Goal: Navigation & Orientation: Find specific page/section

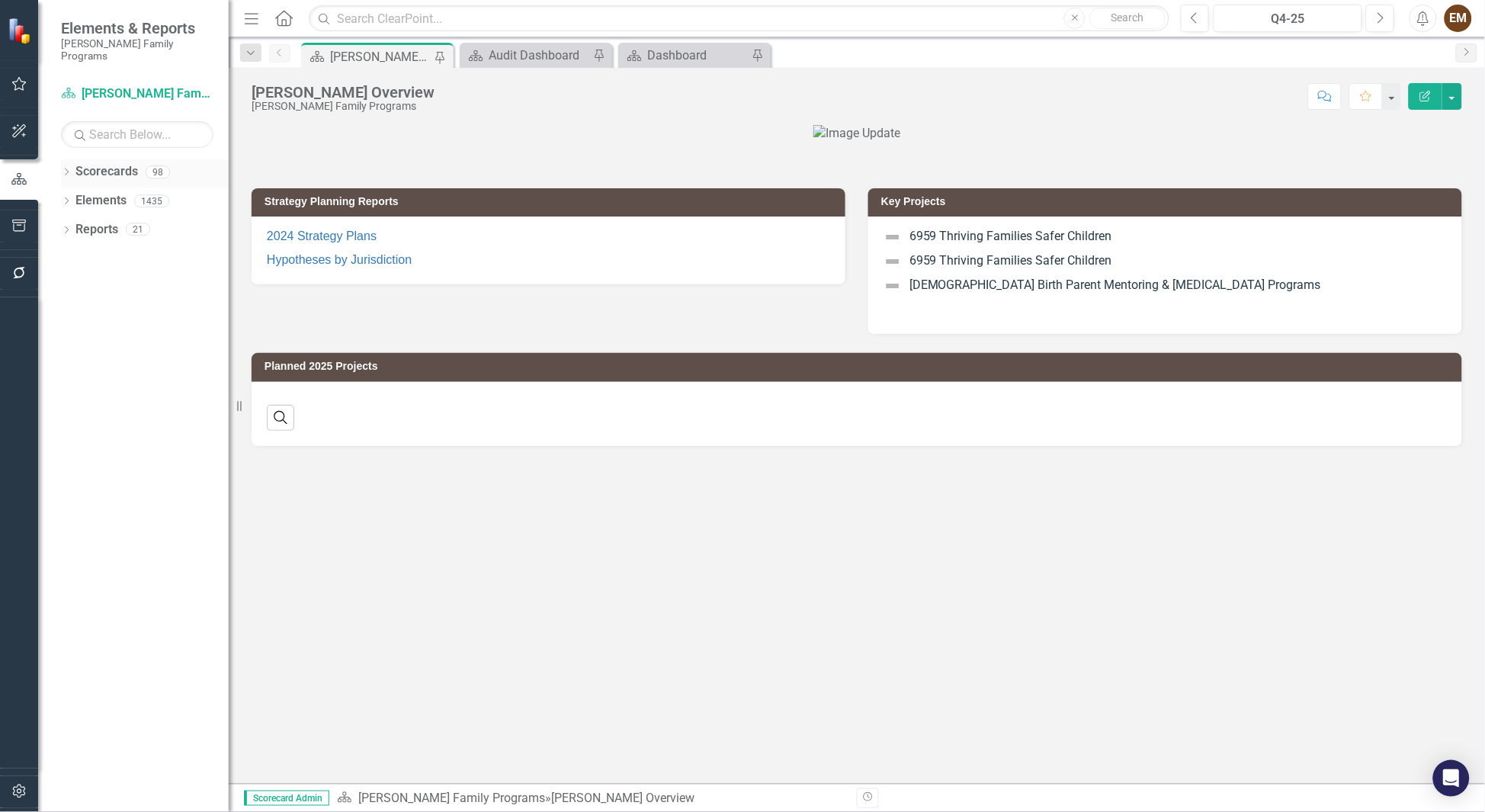
click at [64, 170] on icon "Dropdown" at bounding box center [66, 174] width 11 height 8
click at [64, 166] on icon "Dropdown" at bounding box center [64, 171] width 8 height 11
click at [64, 198] on icon "Dropdown" at bounding box center [66, 203] width 11 height 8
click at [104, 221] on link "Strategy Strategies" at bounding box center [121, 230] width 77 height 18
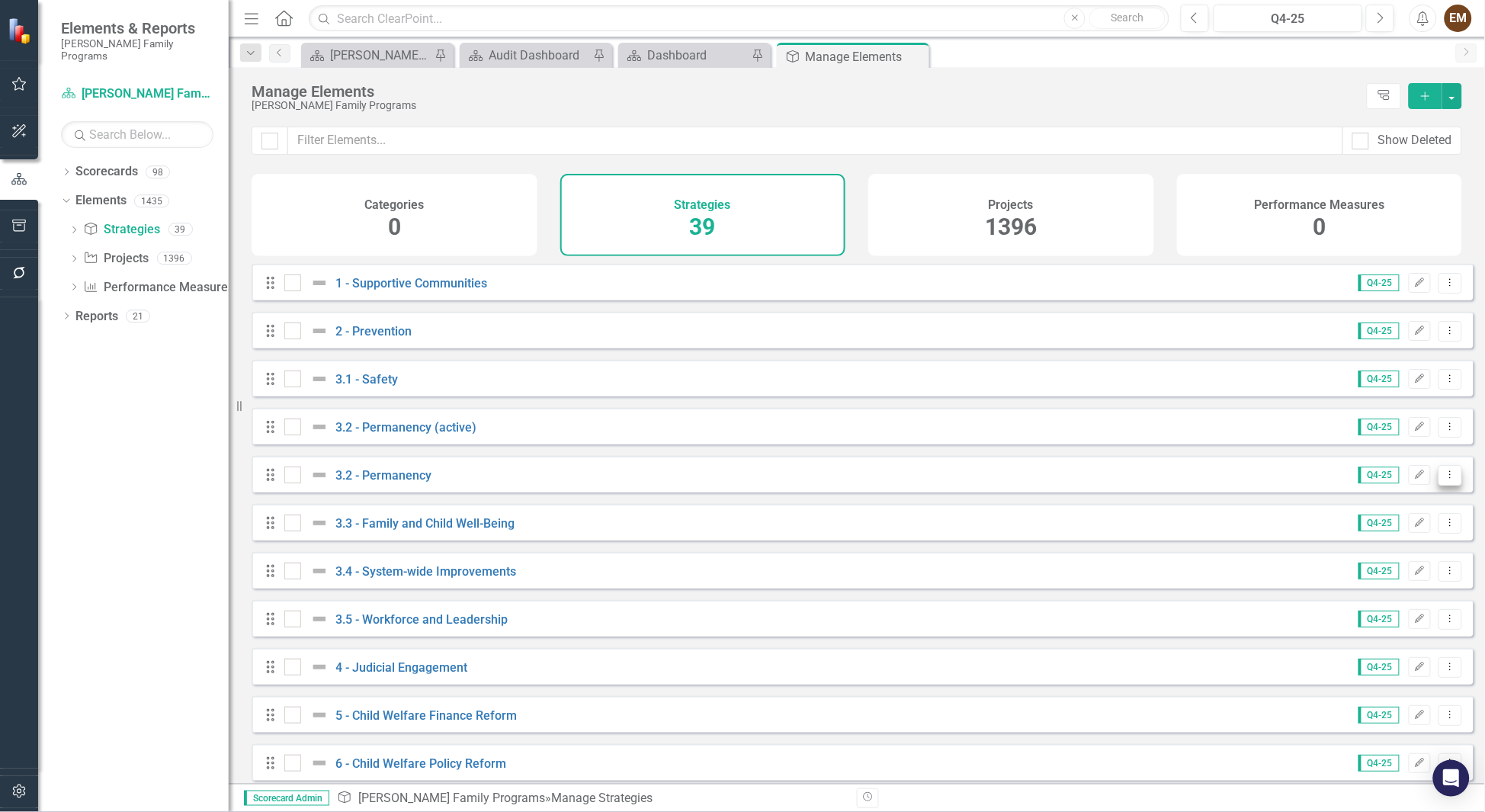
click at [989, 480] on icon "Dropdown Menu" at bounding box center [1449, 475] width 13 height 10
click at [475, 111] on div "[PERSON_NAME] Family Programs" at bounding box center [805, 105] width 1108 height 11
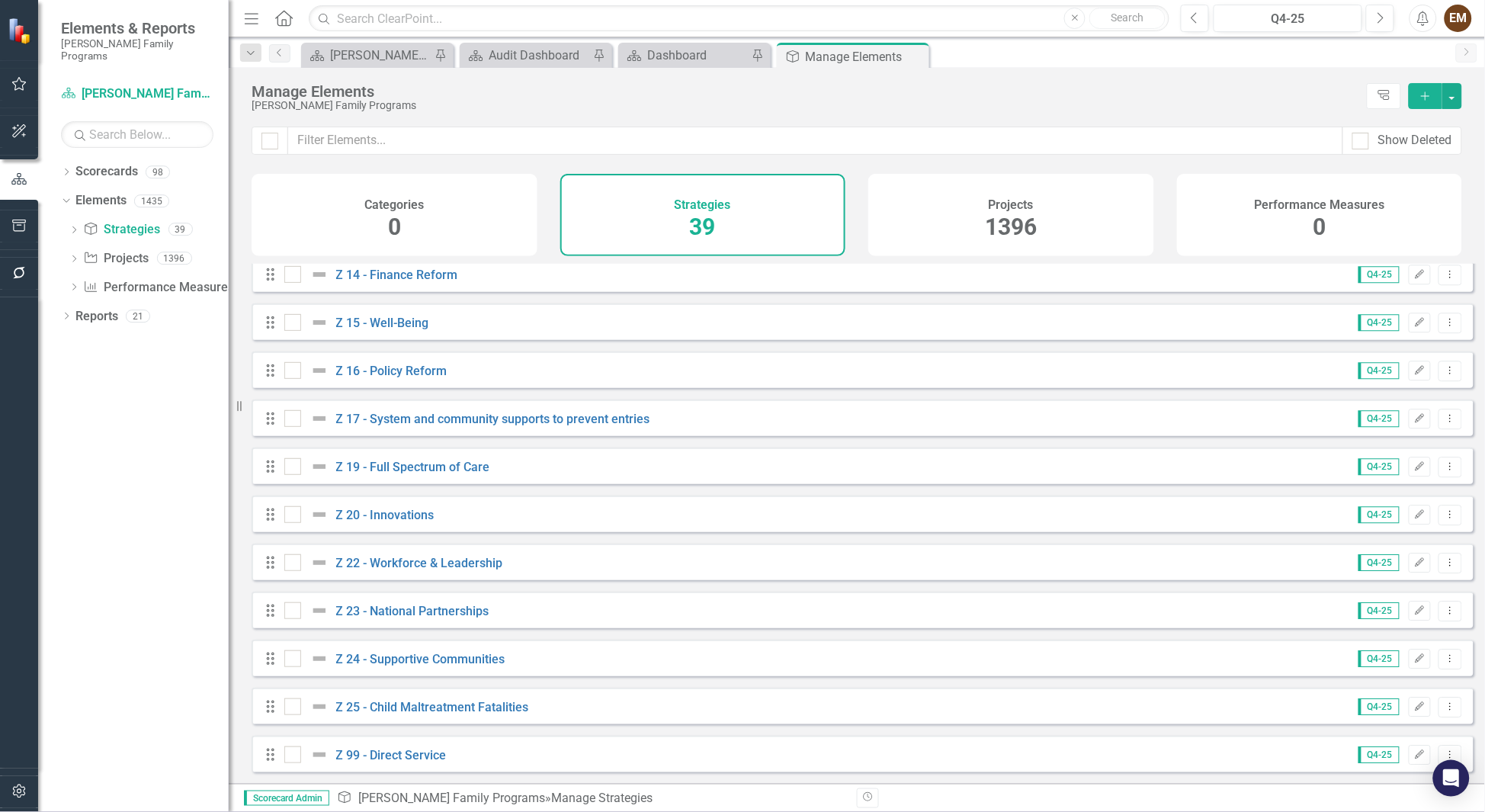
scroll to position [1028, 0]
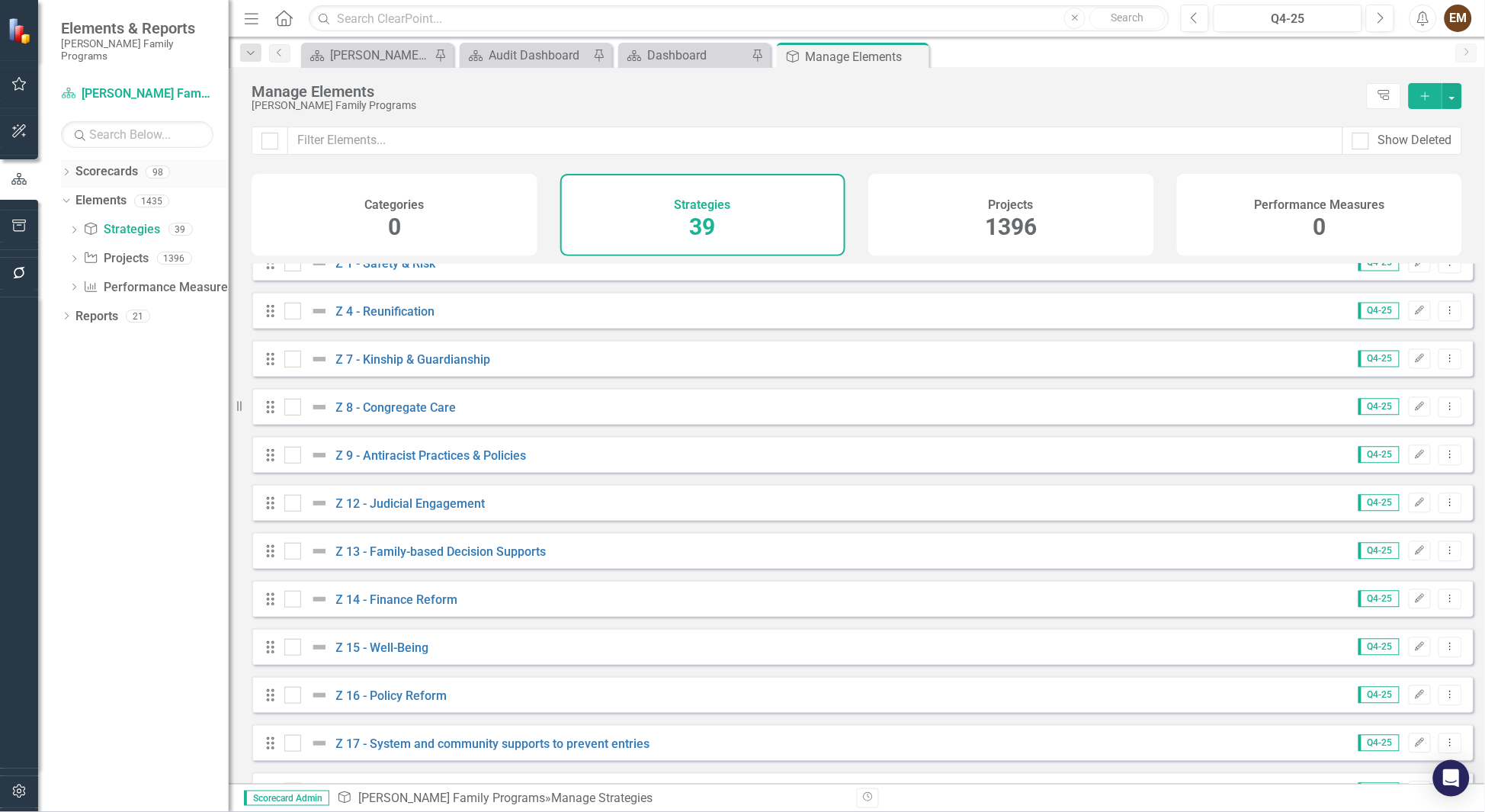
drag, startPoint x: 64, startPoint y: 160, endPoint x: 72, endPoint y: 165, distance: 9.4
click at [64, 170] on icon "Dropdown" at bounding box center [66, 174] width 11 height 8
click at [122, 192] on link "[PERSON_NAME] Family Programs" at bounding box center [156, 201] width 145 height 18
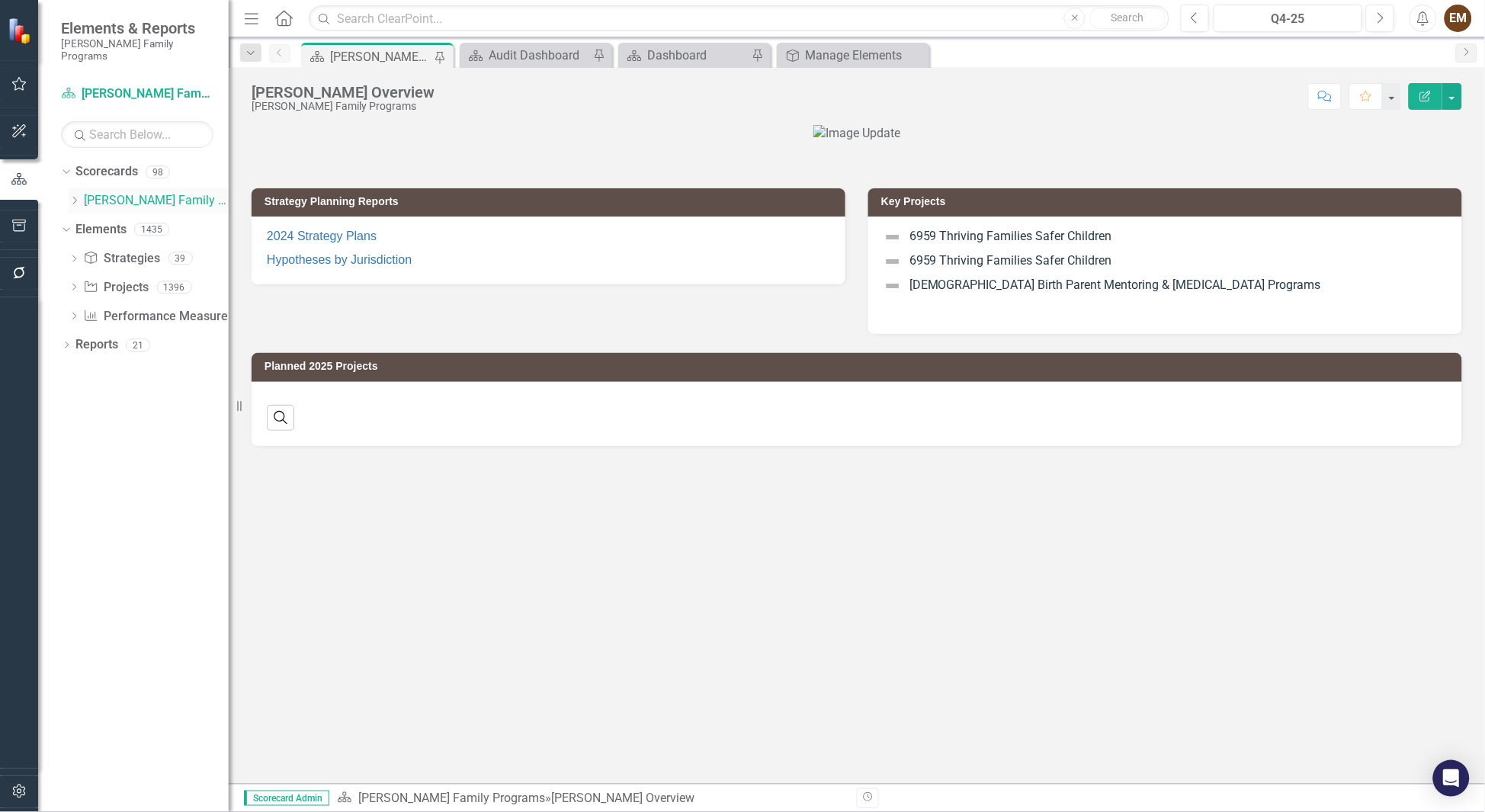
click at [72, 196] on icon "Dropdown" at bounding box center [74, 200] width 11 height 9
click at [85, 224] on icon "Dropdown" at bounding box center [89, 228] width 11 height 9
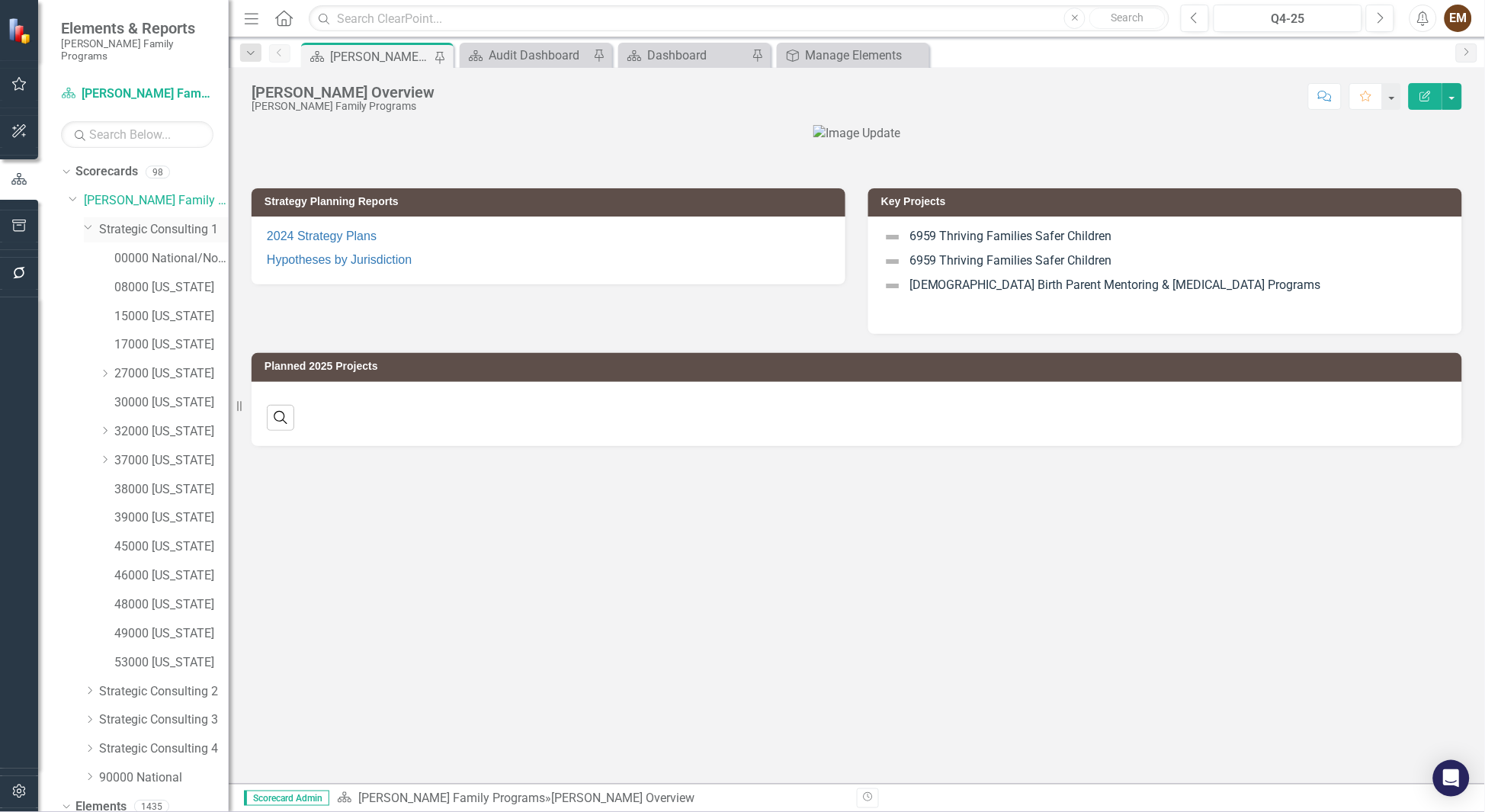
click at [127, 221] on link "Strategic Consulting 1" at bounding box center [164, 230] width 130 height 18
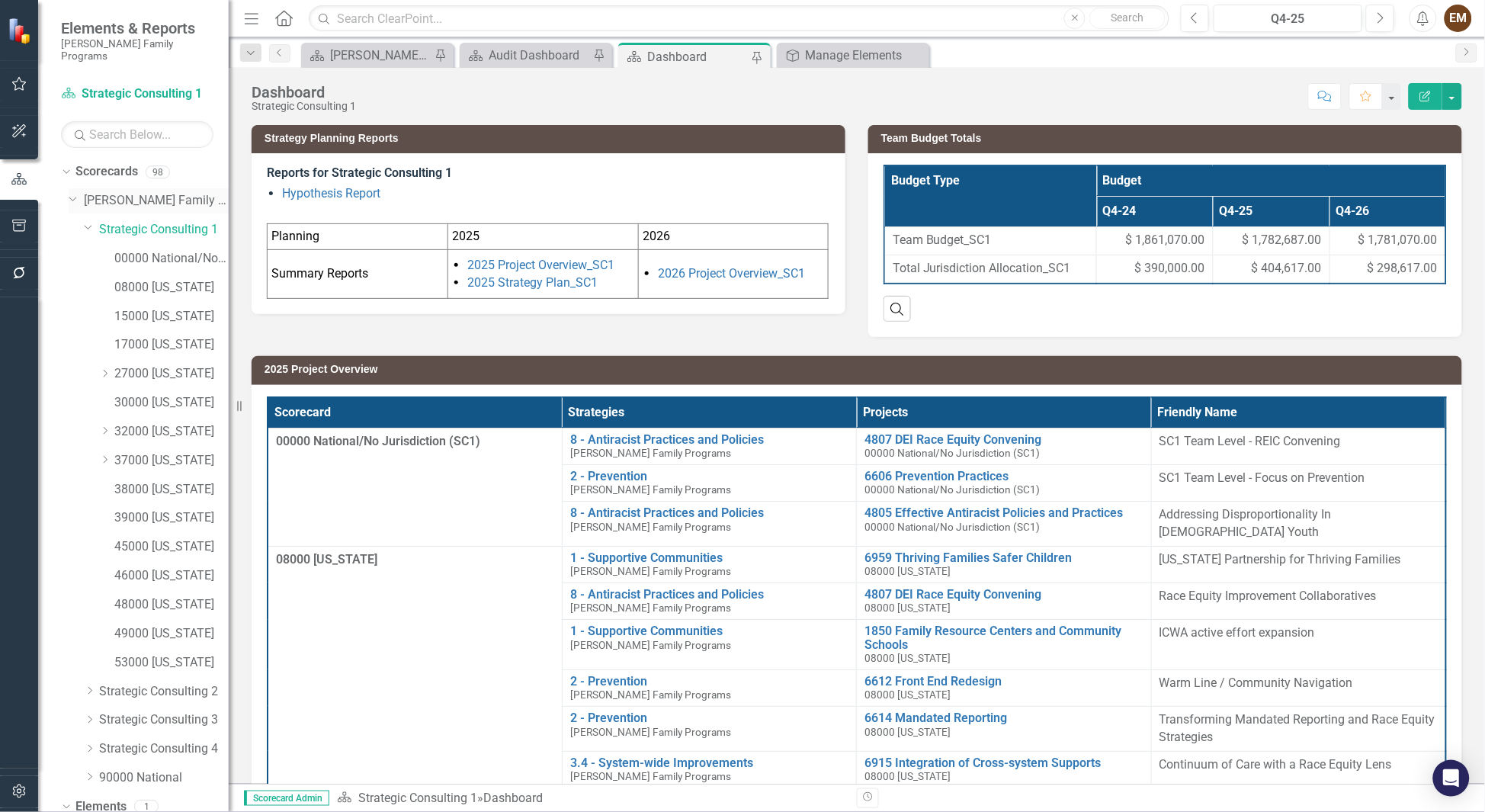
click at [155, 192] on link "[PERSON_NAME] Family Programs" at bounding box center [156, 201] width 145 height 18
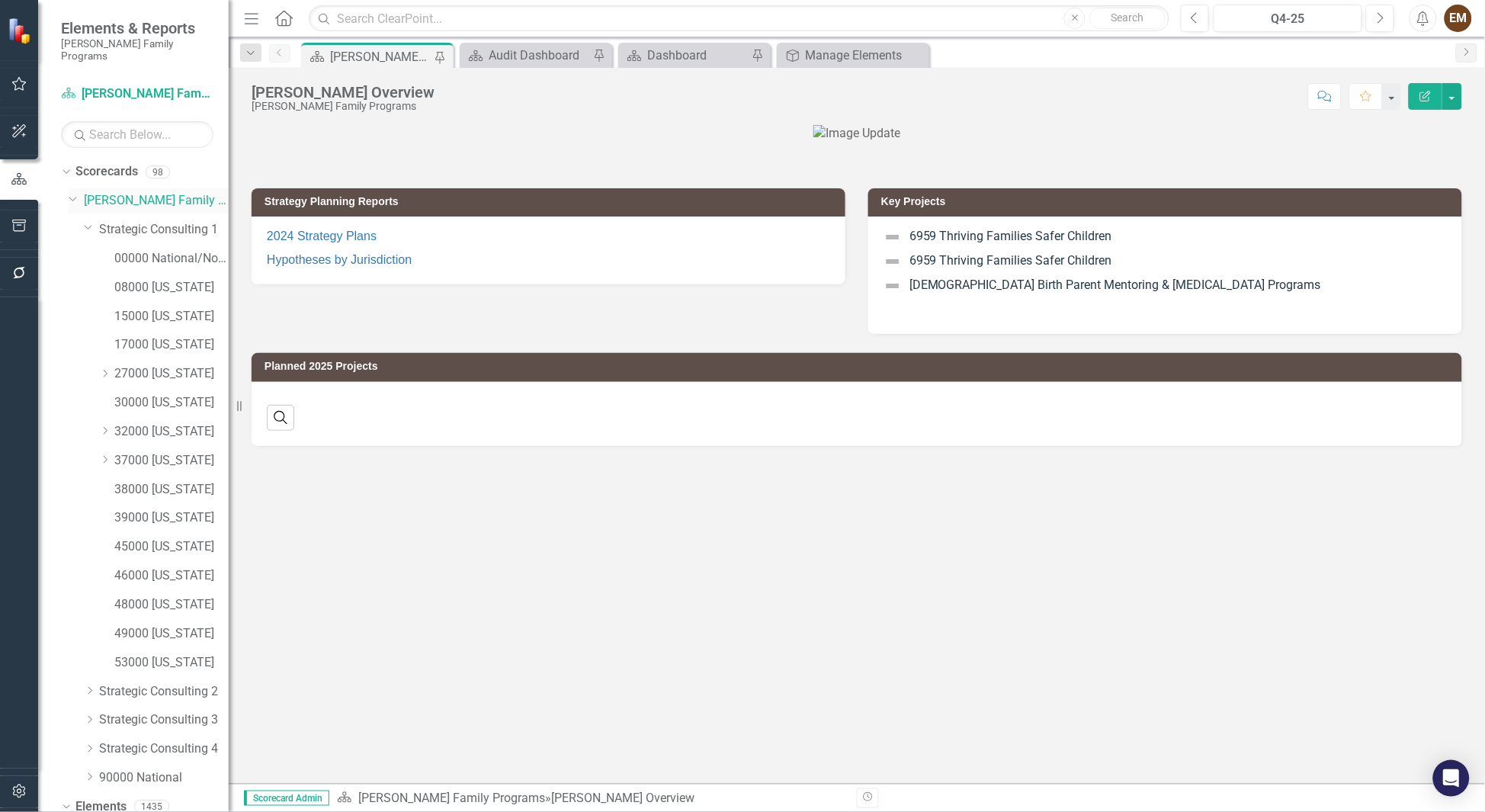
click at [117, 193] on link "[PERSON_NAME] Family Programs" at bounding box center [156, 201] width 145 height 18
click at [69, 192] on icon "Dropdown" at bounding box center [73, 197] width 9 height 11
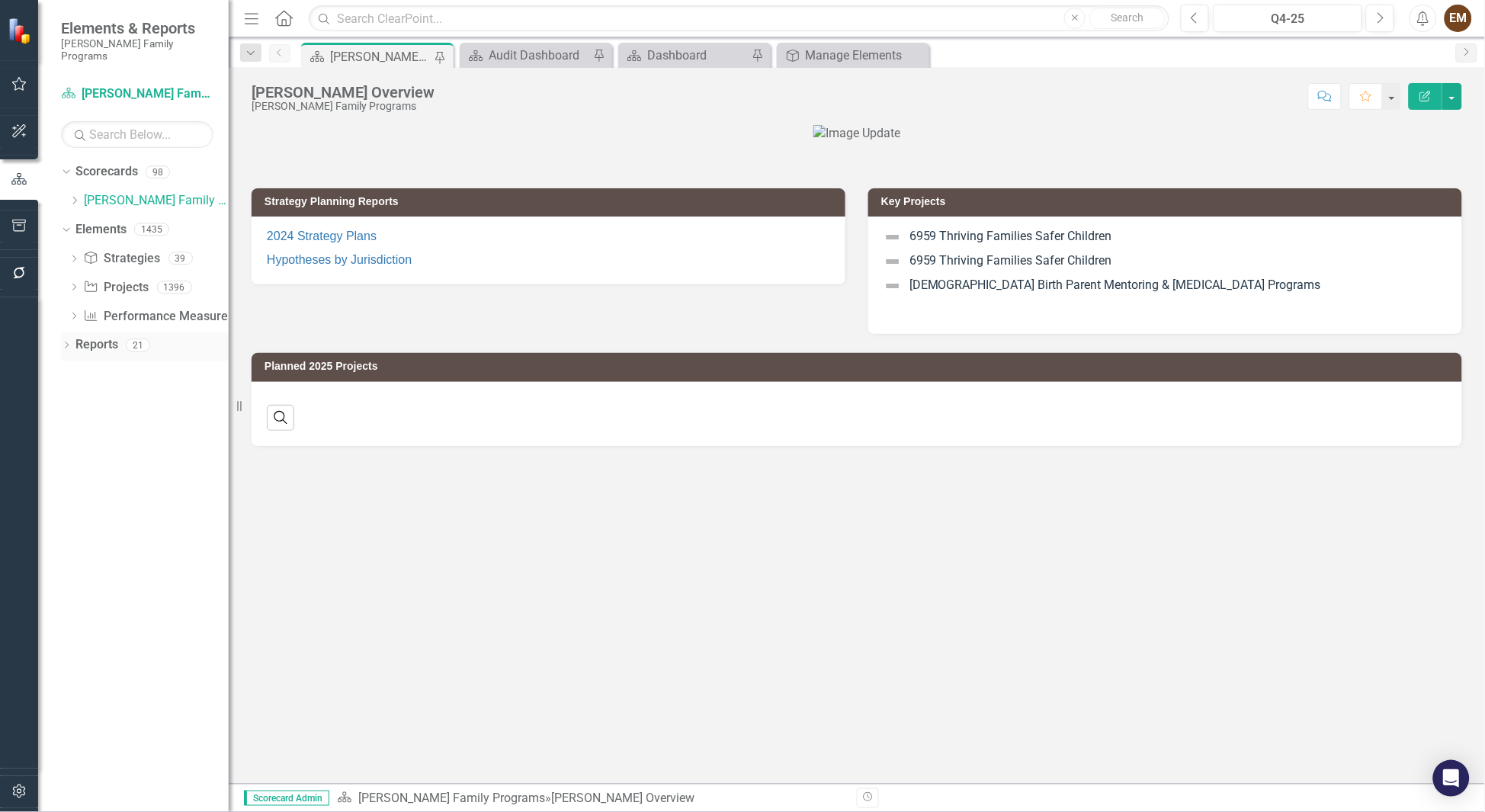
click at [96, 336] on link "Reports" at bounding box center [97, 345] width 42 height 18
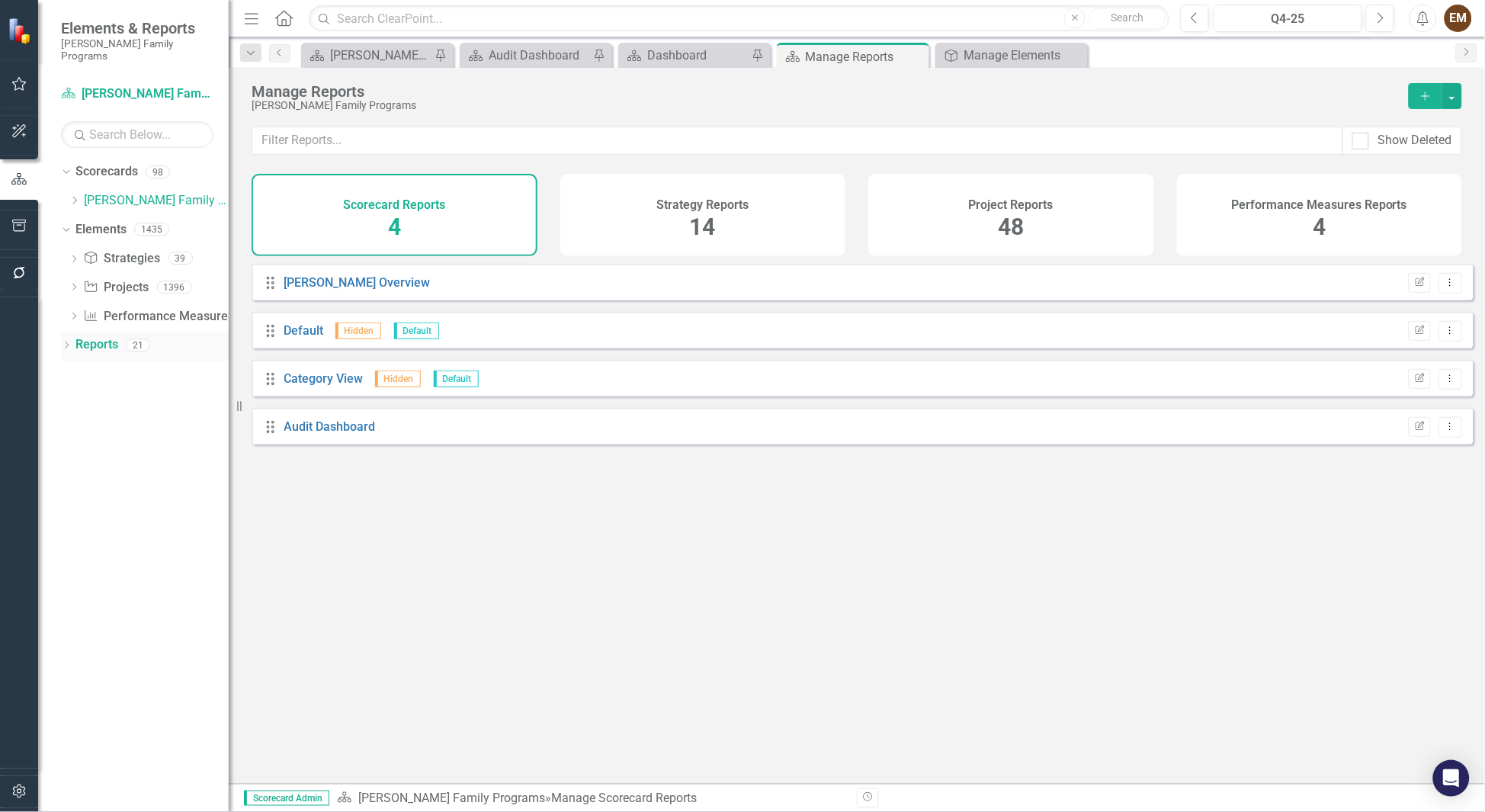
click at [65, 342] on icon "Dropdown" at bounding box center [66, 347] width 11 height 8
click at [66, 468] on div "Dropdown Scorecard Scorecards 2 [PERSON_NAME] Overview Audit Dashboard Dropdown…" at bounding box center [145, 444] width 168 height 170
click at [75, 481] on icon "Dropdown" at bounding box center [73, 486] width 11 height 8
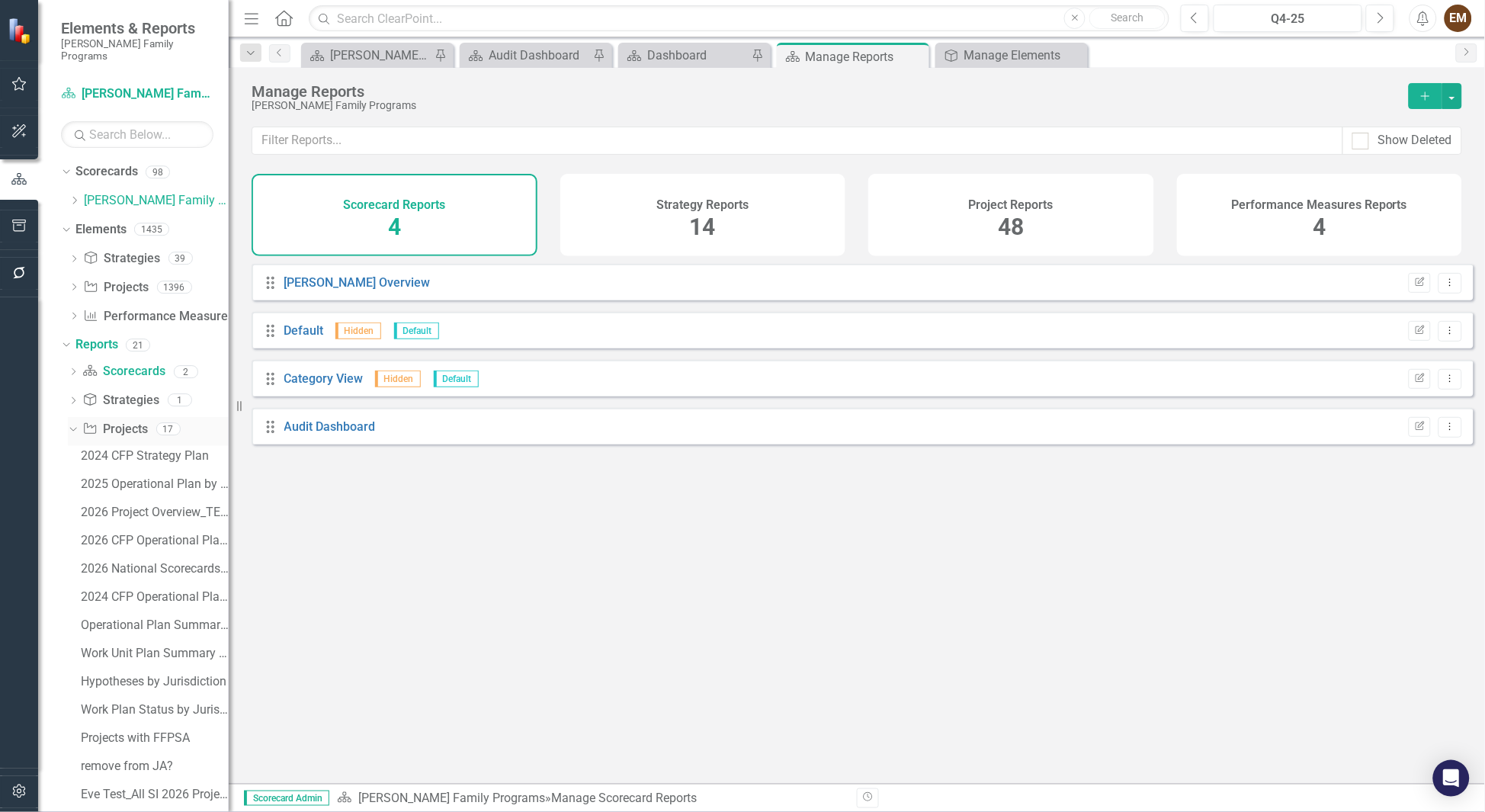
click at [122, 420] on link "Project Projects" at bounding box center [114, 429] width 65 height 18
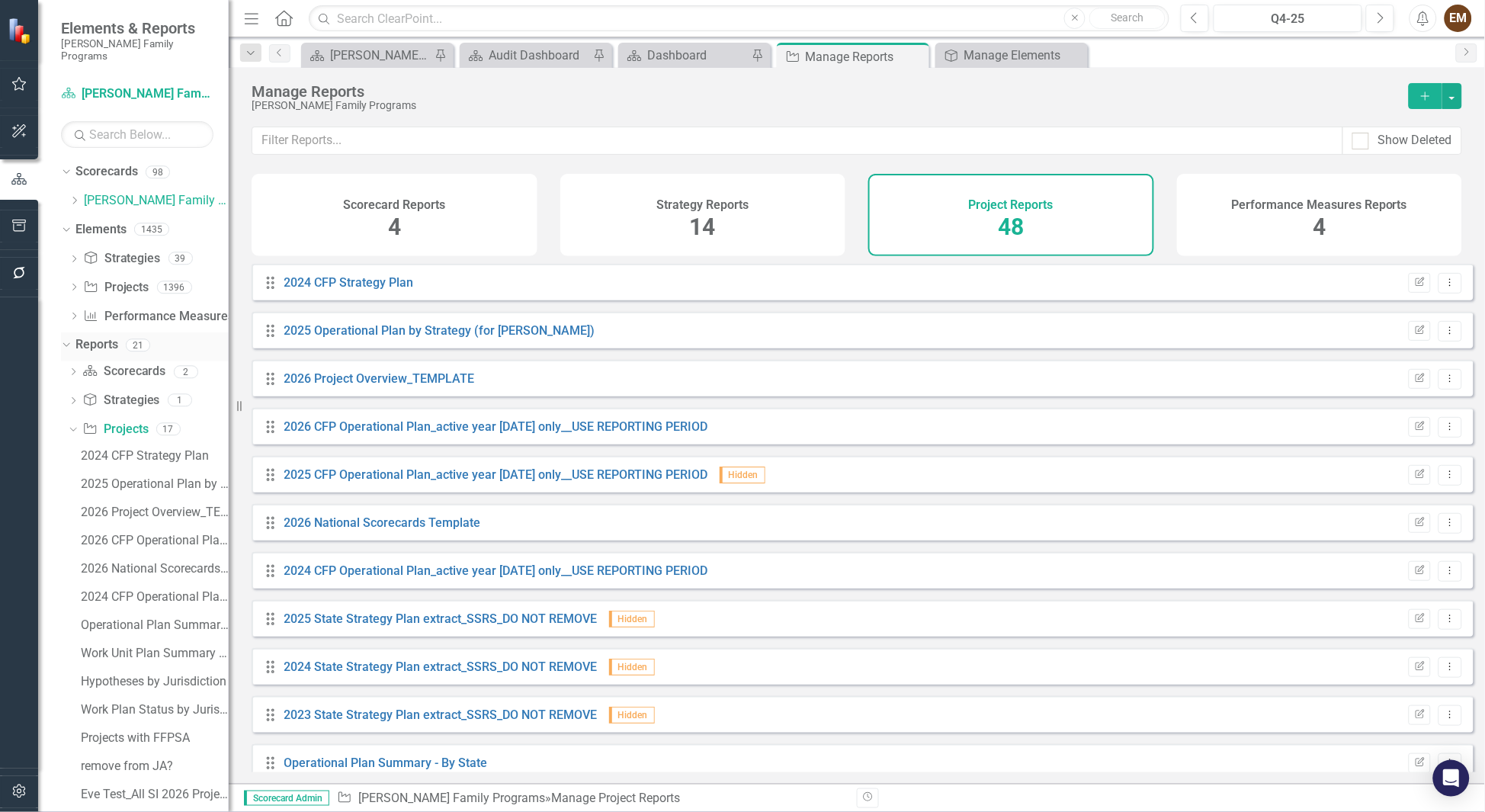
click at [69, 339] on div "Dropdown" at bounding box center [63, 344] width 13 height 11
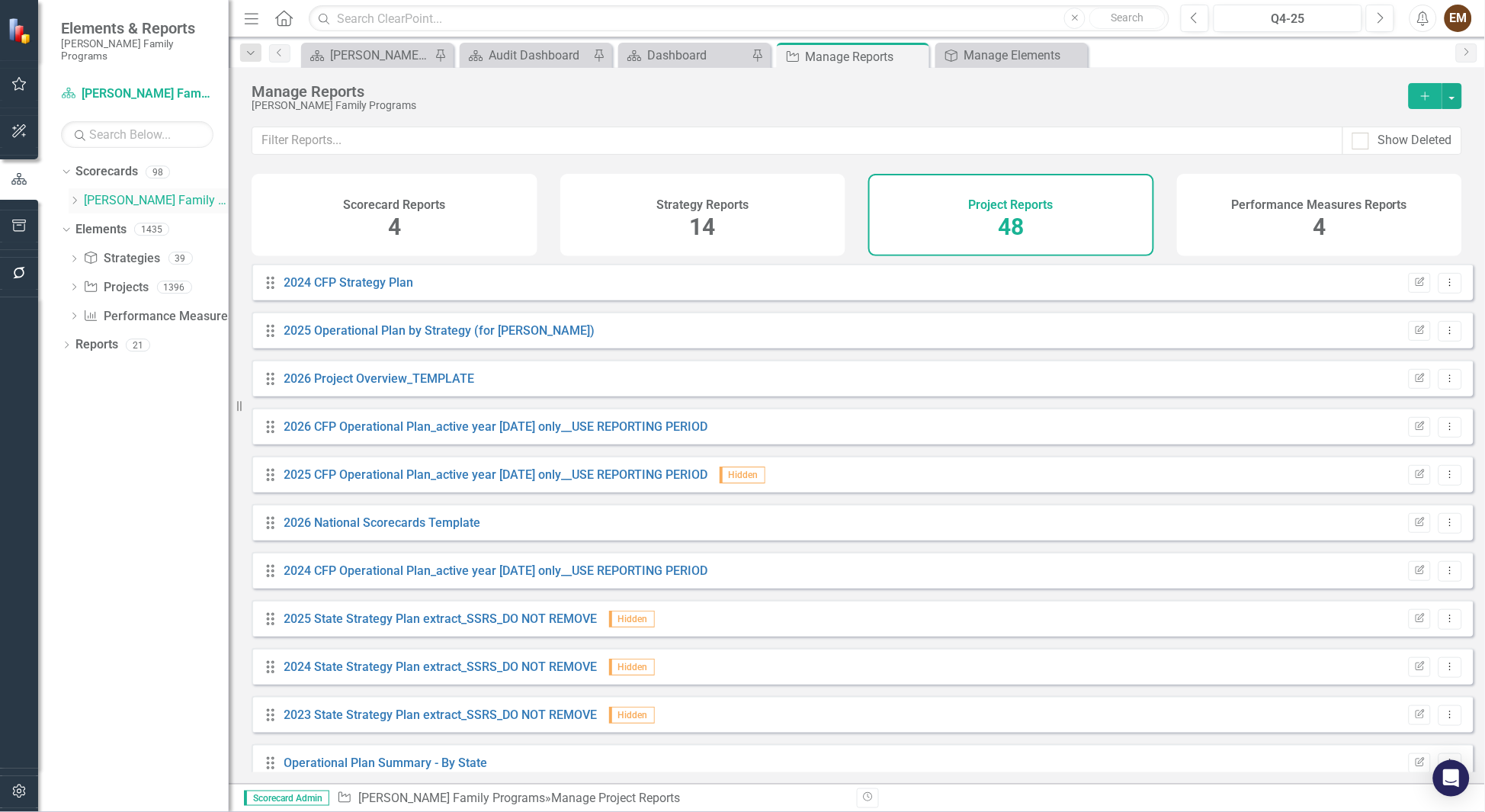
click at [75, 196] on icon "Dropdown" at bounding box center [74, 200] width 11 height 9
click at [89, 253] on icon at bounding box center [90, 257] width 3 height 8
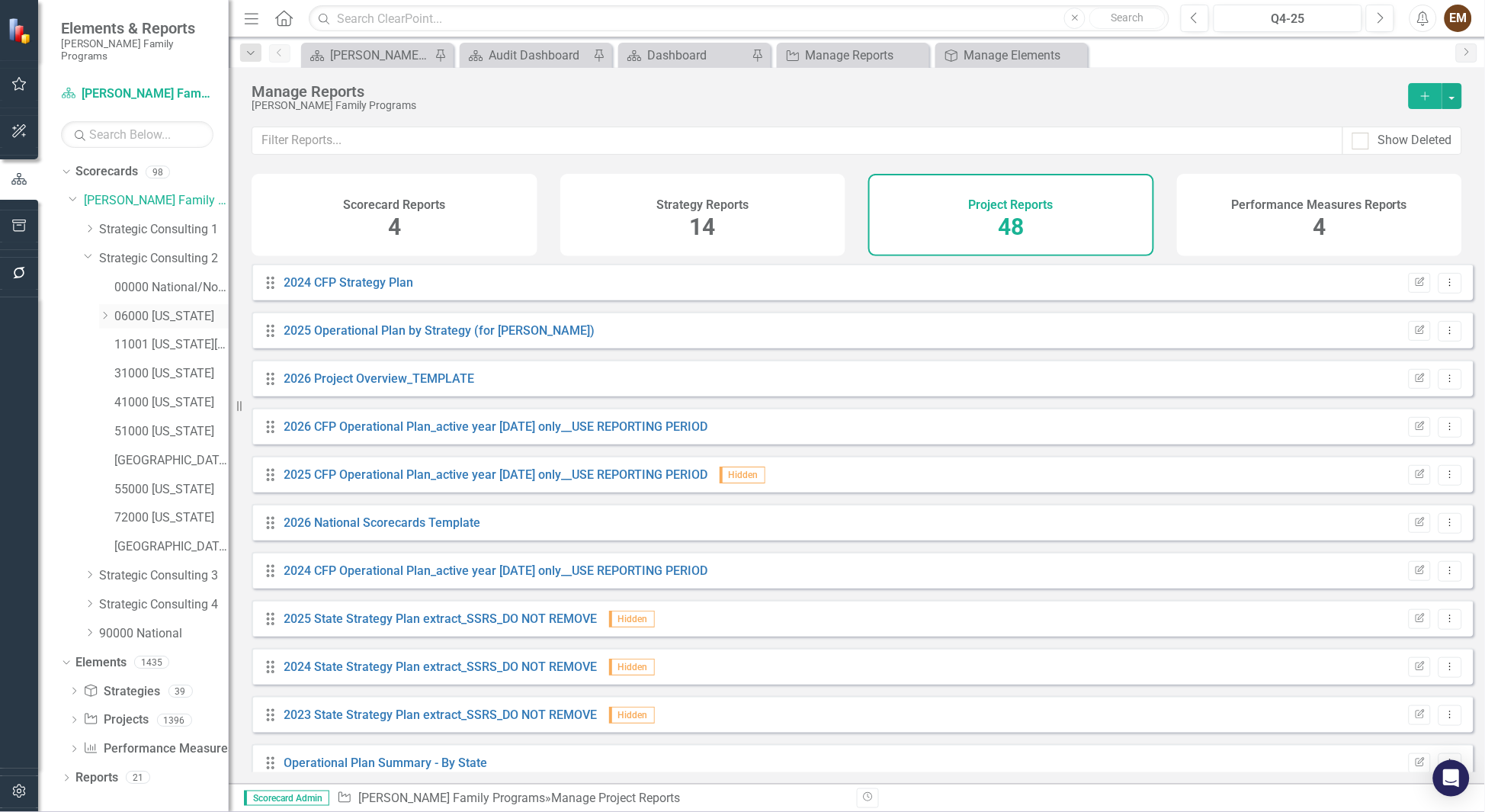
click at [103, 311] on icon "Dropdown" at bounding box center [104, 315] width 11 height 9
click at [194, 481] on link "06071 [GEOGRAPHIC_DATA]" at bounding box center [179, 490] width 99 height 18
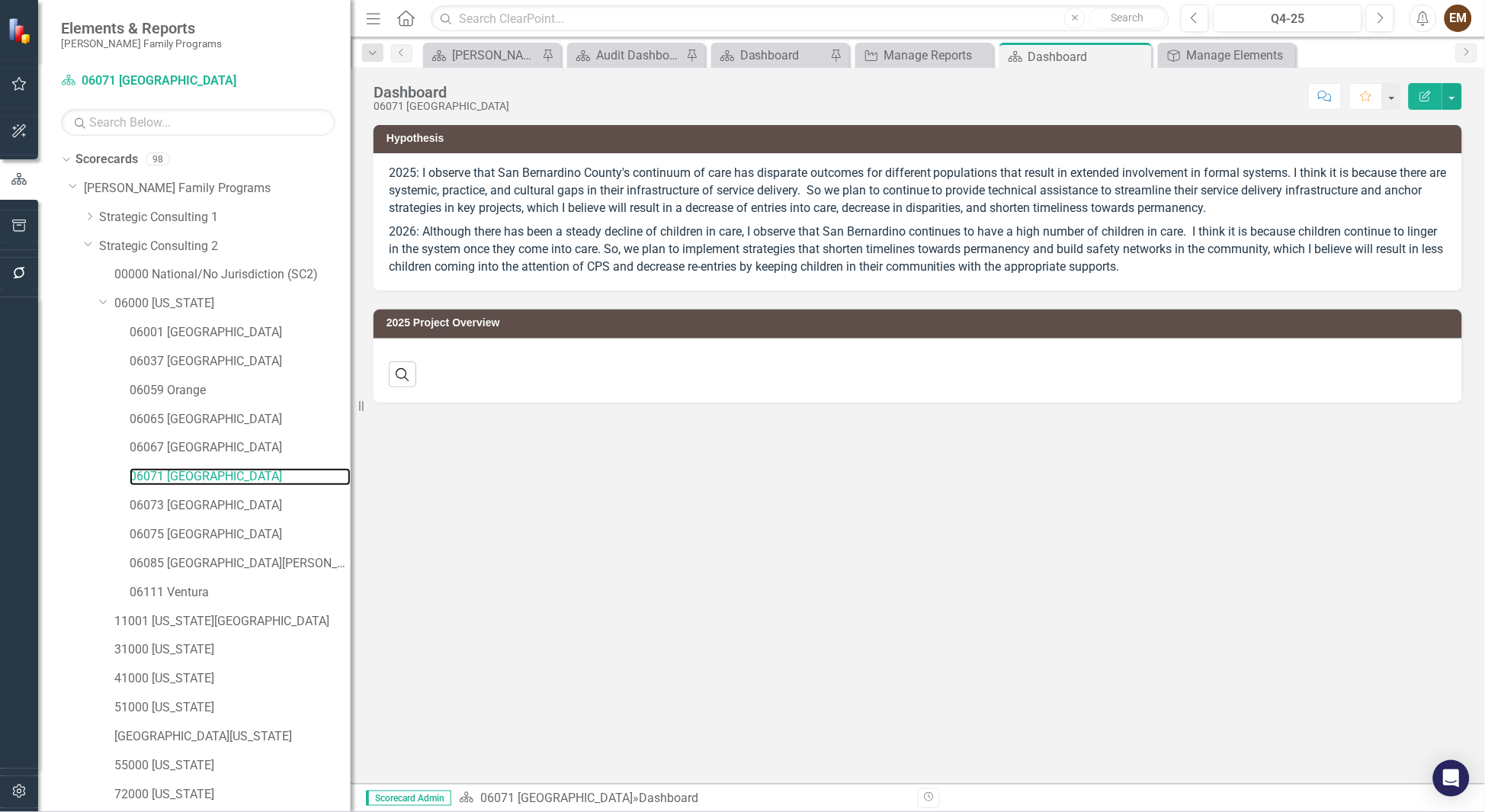
drag, startPoint x: 228, startPoint y: 463, endPoint x: 351, endPoint y: 481, distance: 124.3
click at [351, 481] on div "Resize" at bounding box center [357, 406] width 12 height 812
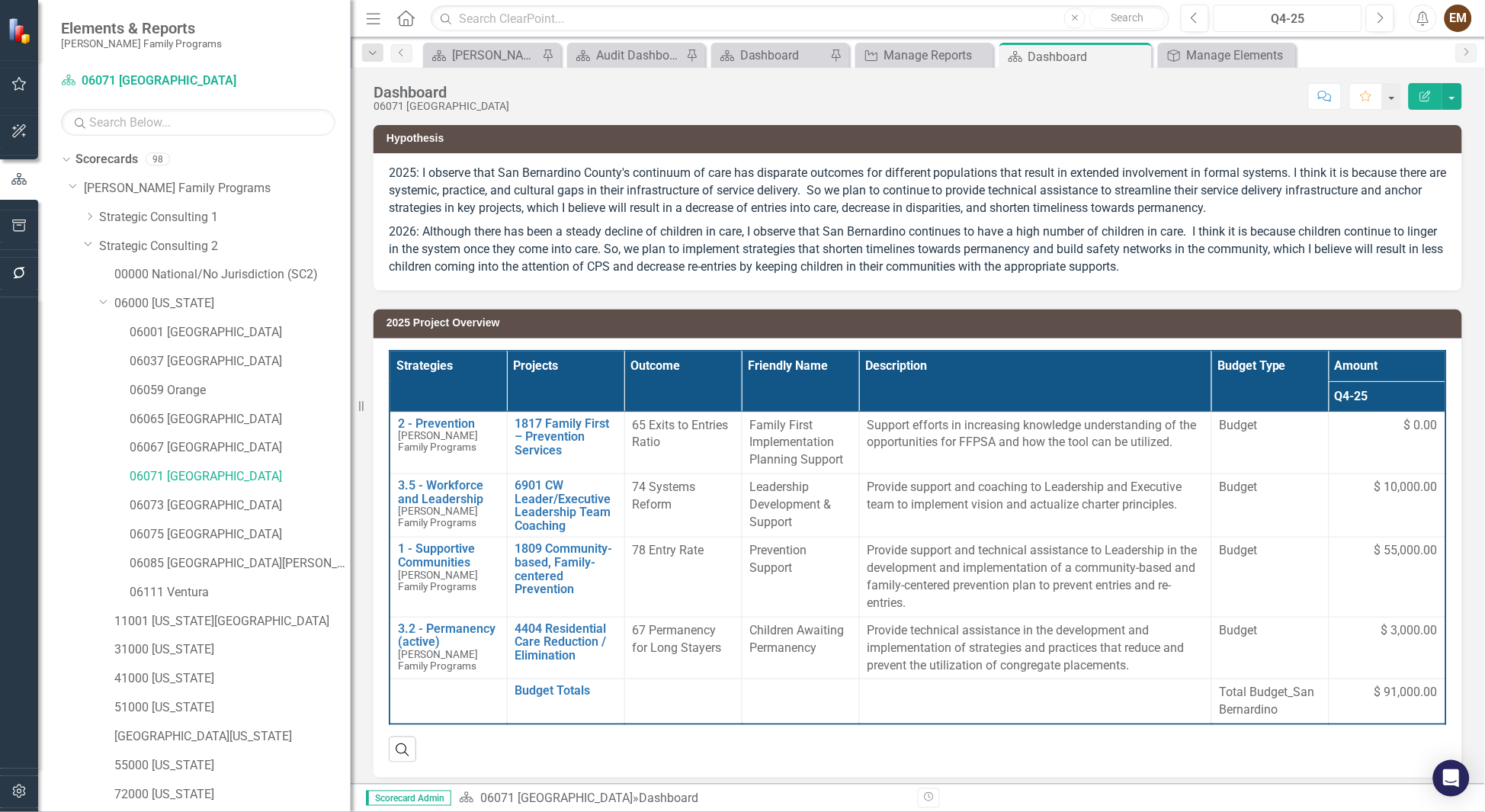
click at [989, 18] on div "Q4-25" at bounding box center [1288, 19] width 138 height 19
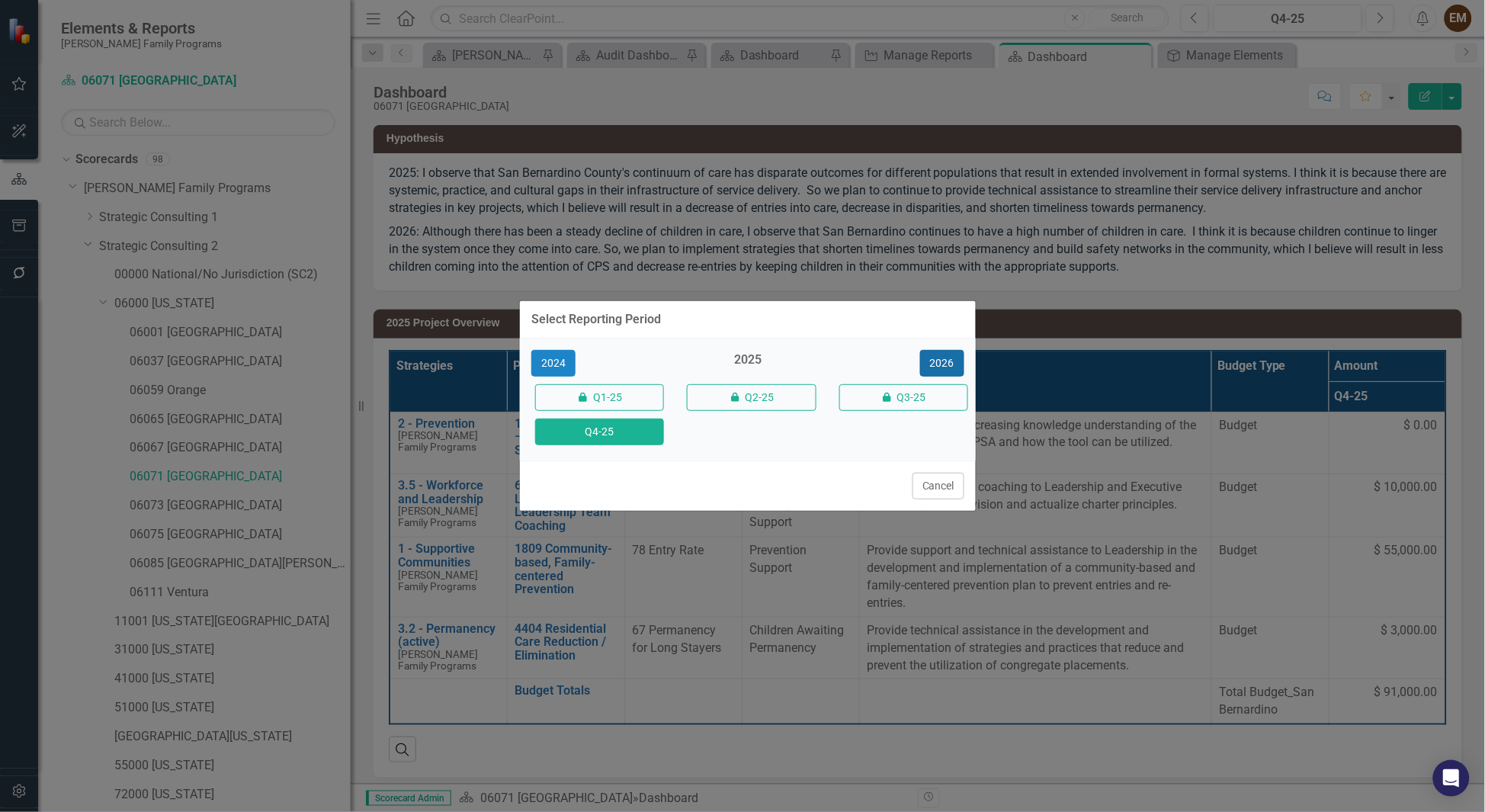
click at [951, 353] on button "2026" at bounding box center [943, 363] width 44 height 26
click at [631, 419] on button "Q4-26" at bounding box center [599, 431] width 129 height 26
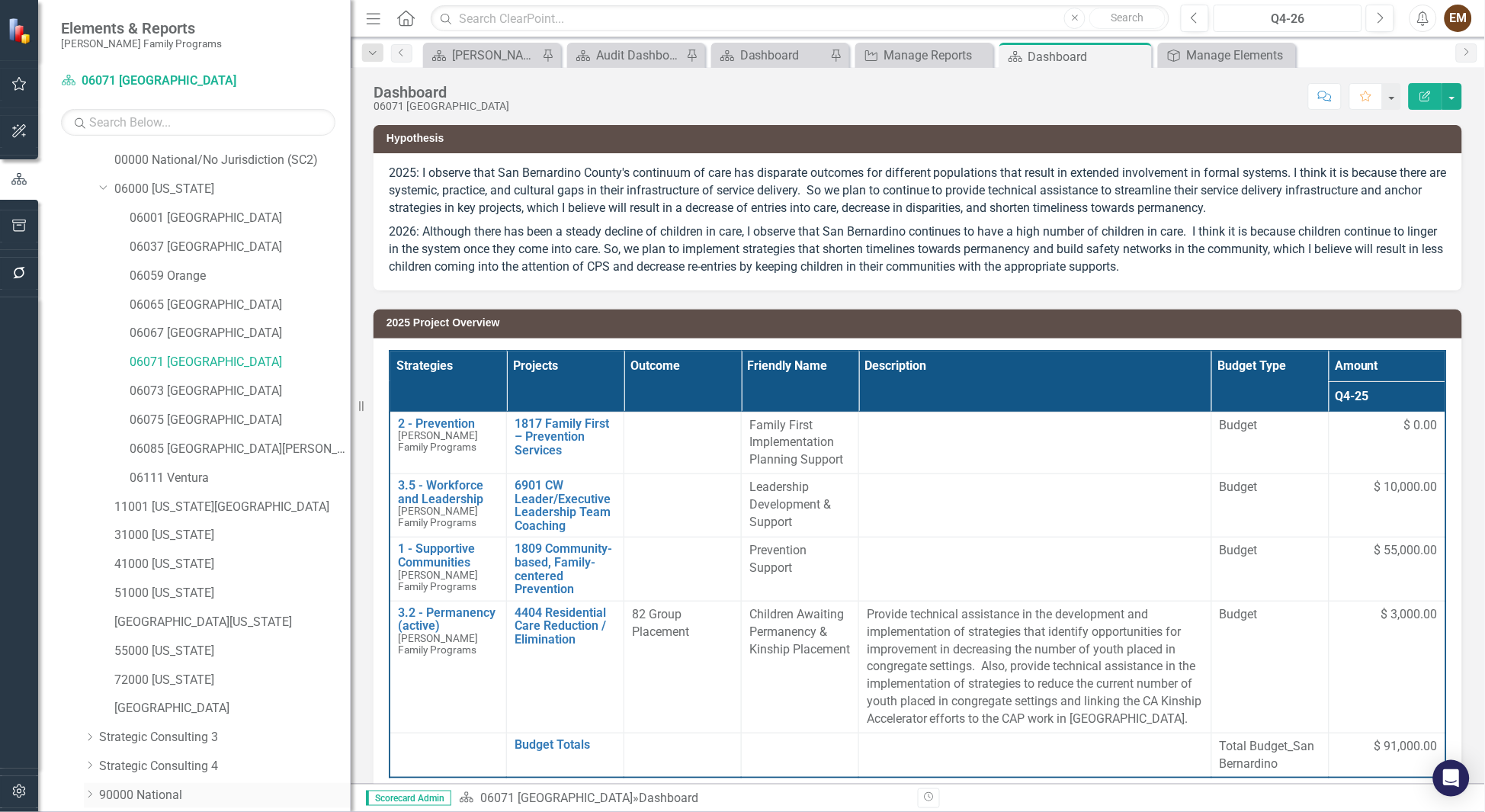
scroll to position [257, 0]
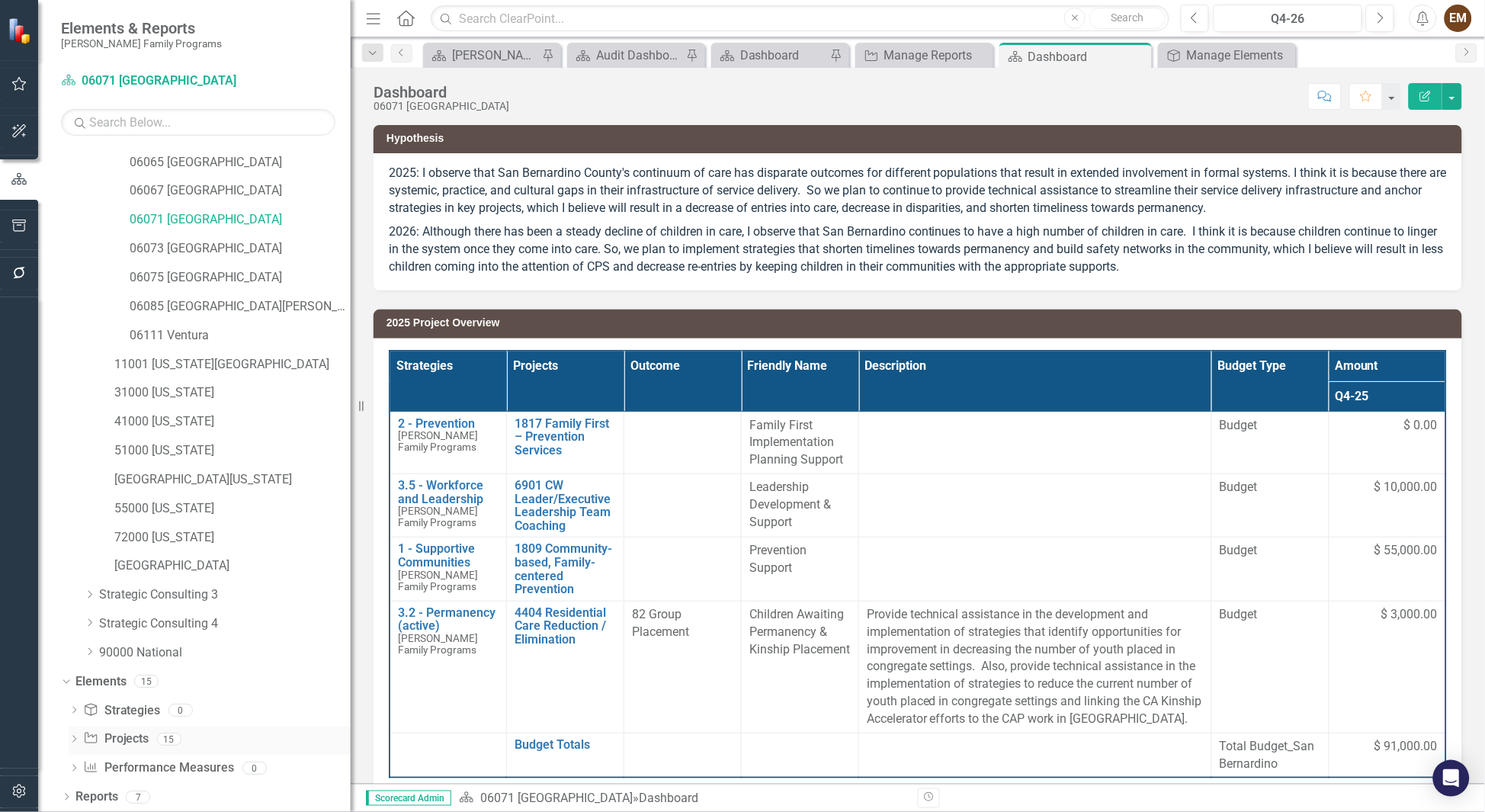
click at [72, 541] on div "Dropdown" at bounding box center [74, 741] width 11 height 13
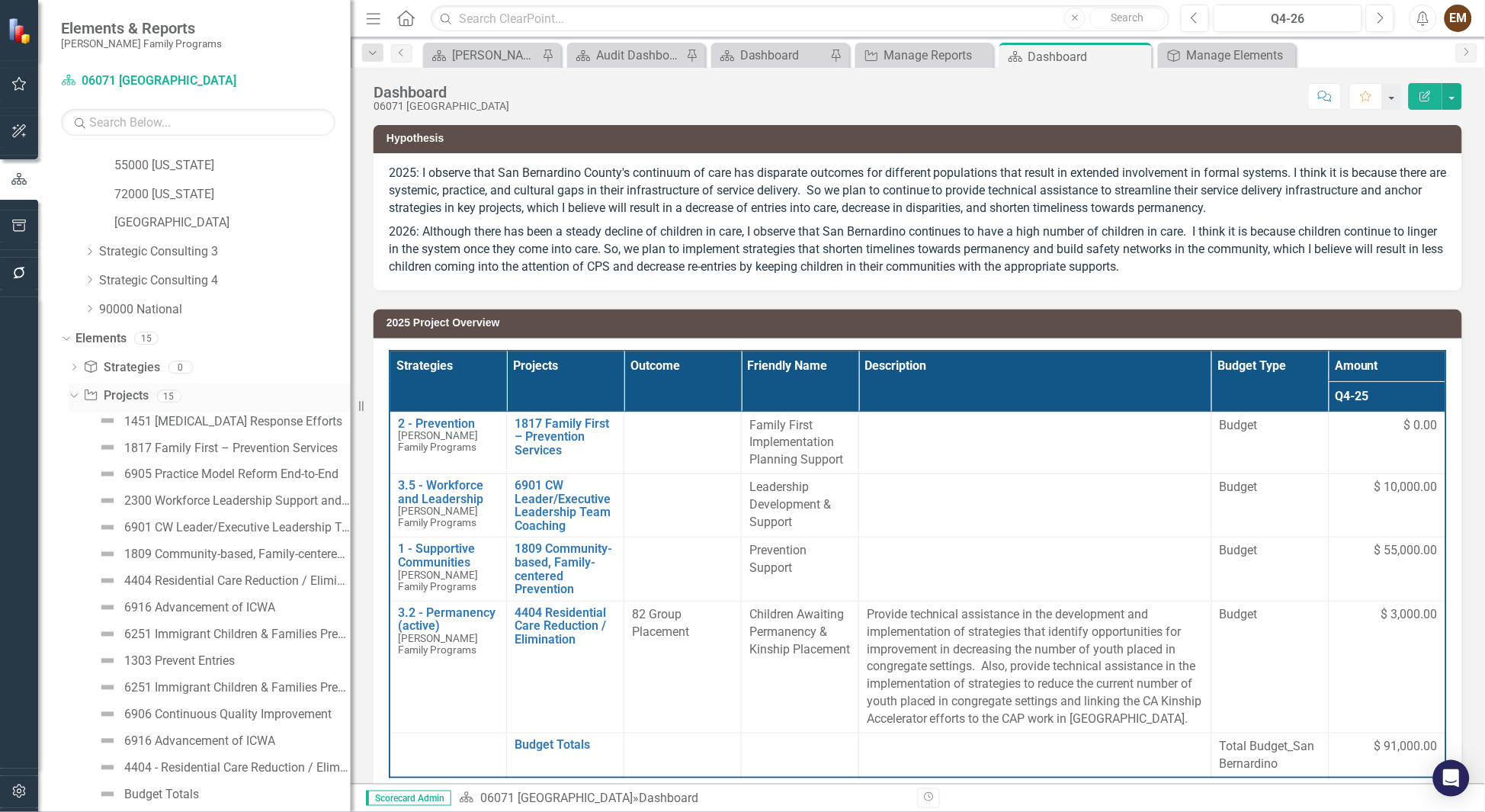
click at [71, 392] on icon "Dropdown" at bounding box center [72, 395] width 8 height 11
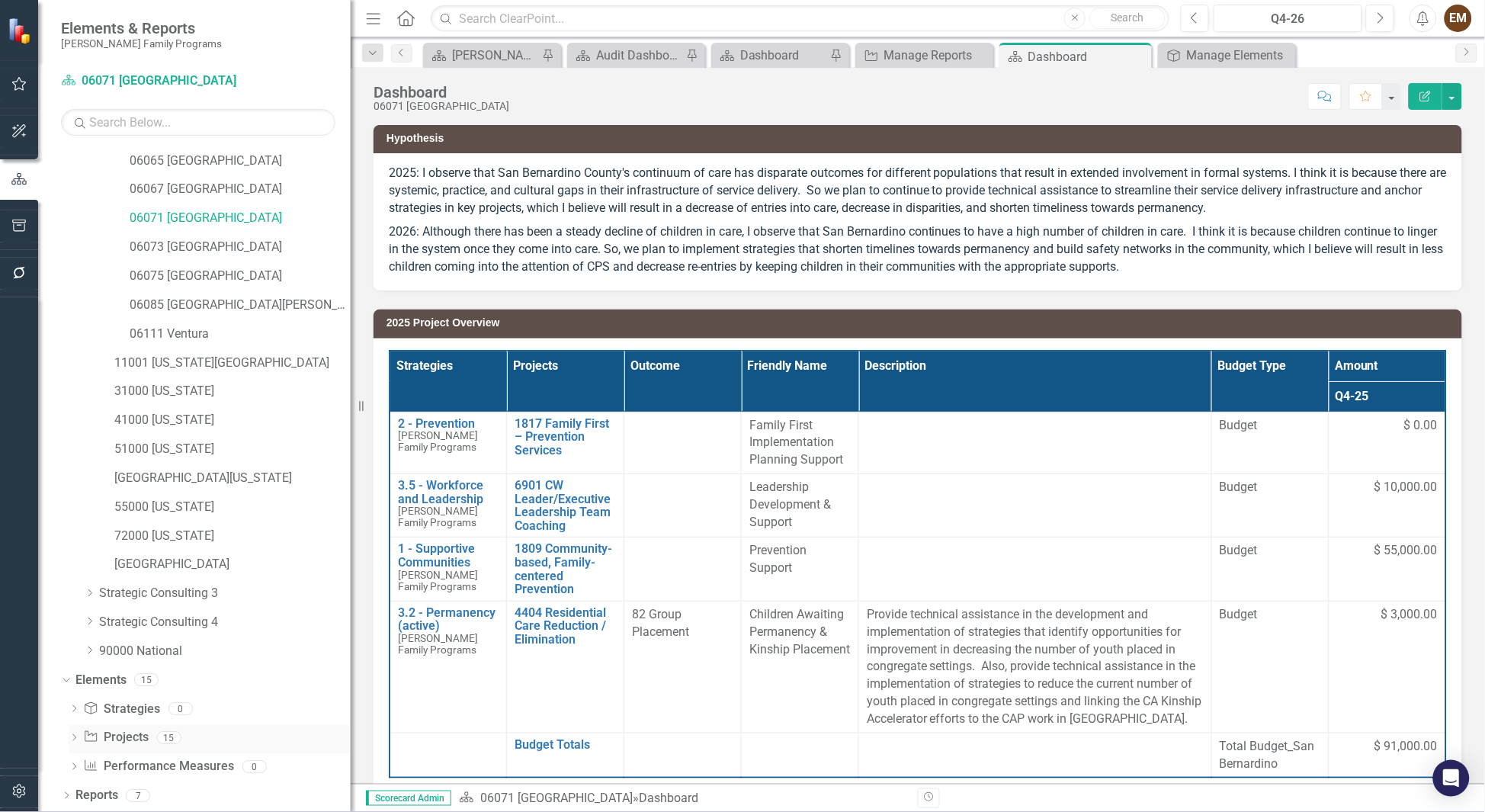
scroll to position [257, 0]
click at [70, 541] on div "Dropdown Reports 7" at bounding box center [206, 798] width 290 height 29
click at [66, 541] on icon "Dropdown" at bounding box center [66, 798] width 11 height 8
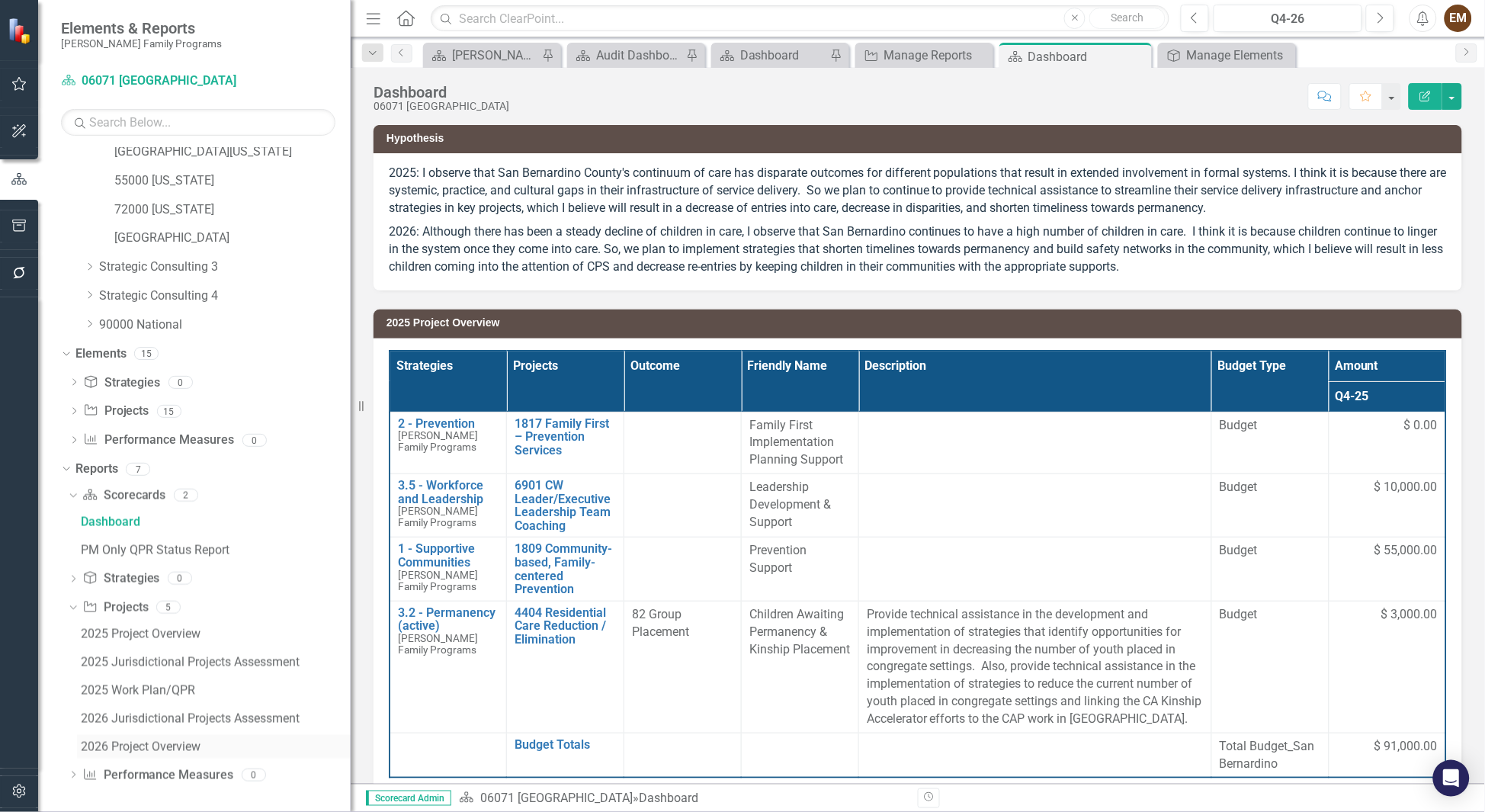
click at [151, 541] on div "2026 Project Overview" at bounding box center [215, 747] width 270 height 14
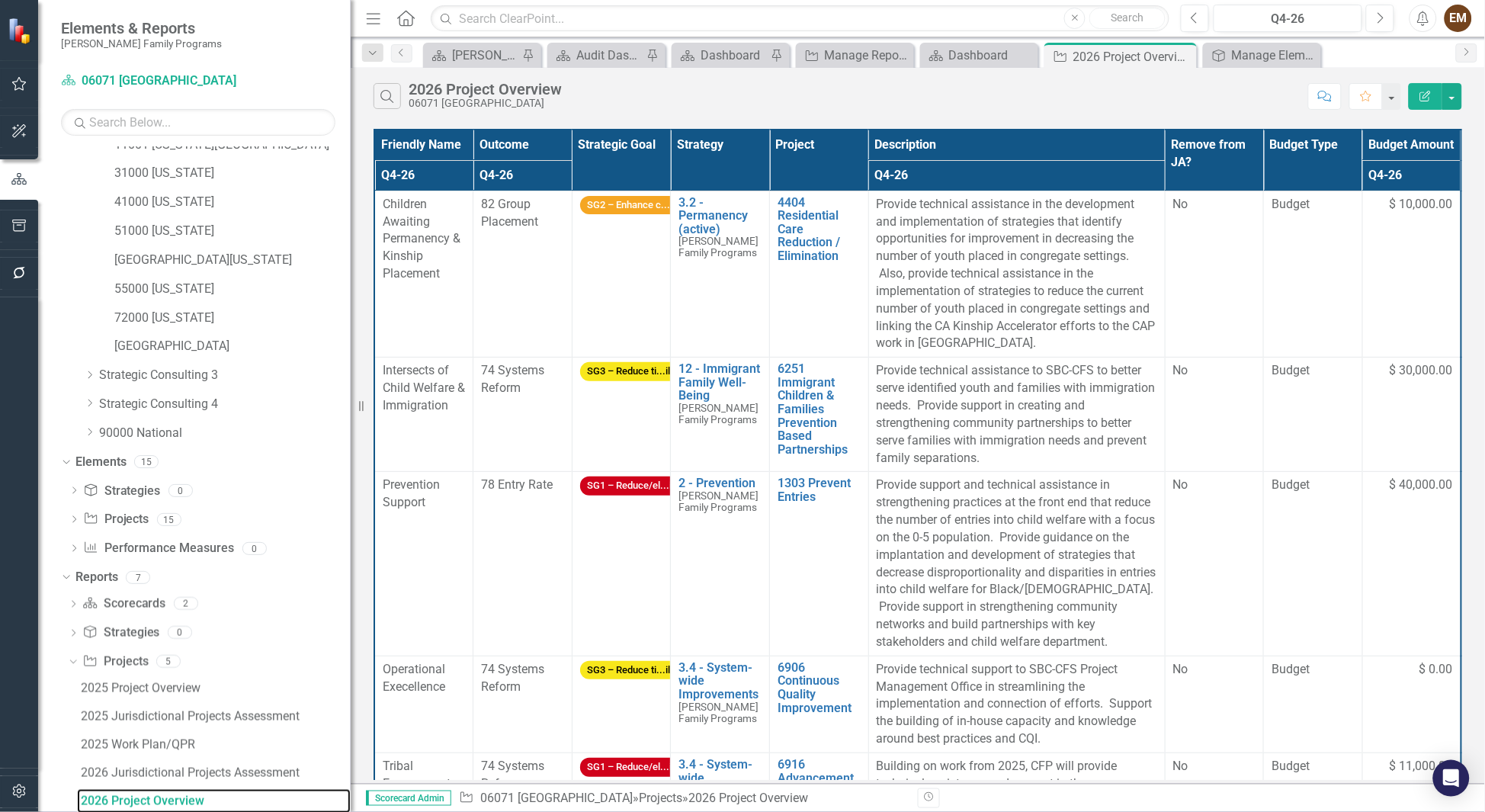
scroll to position [133, 0]
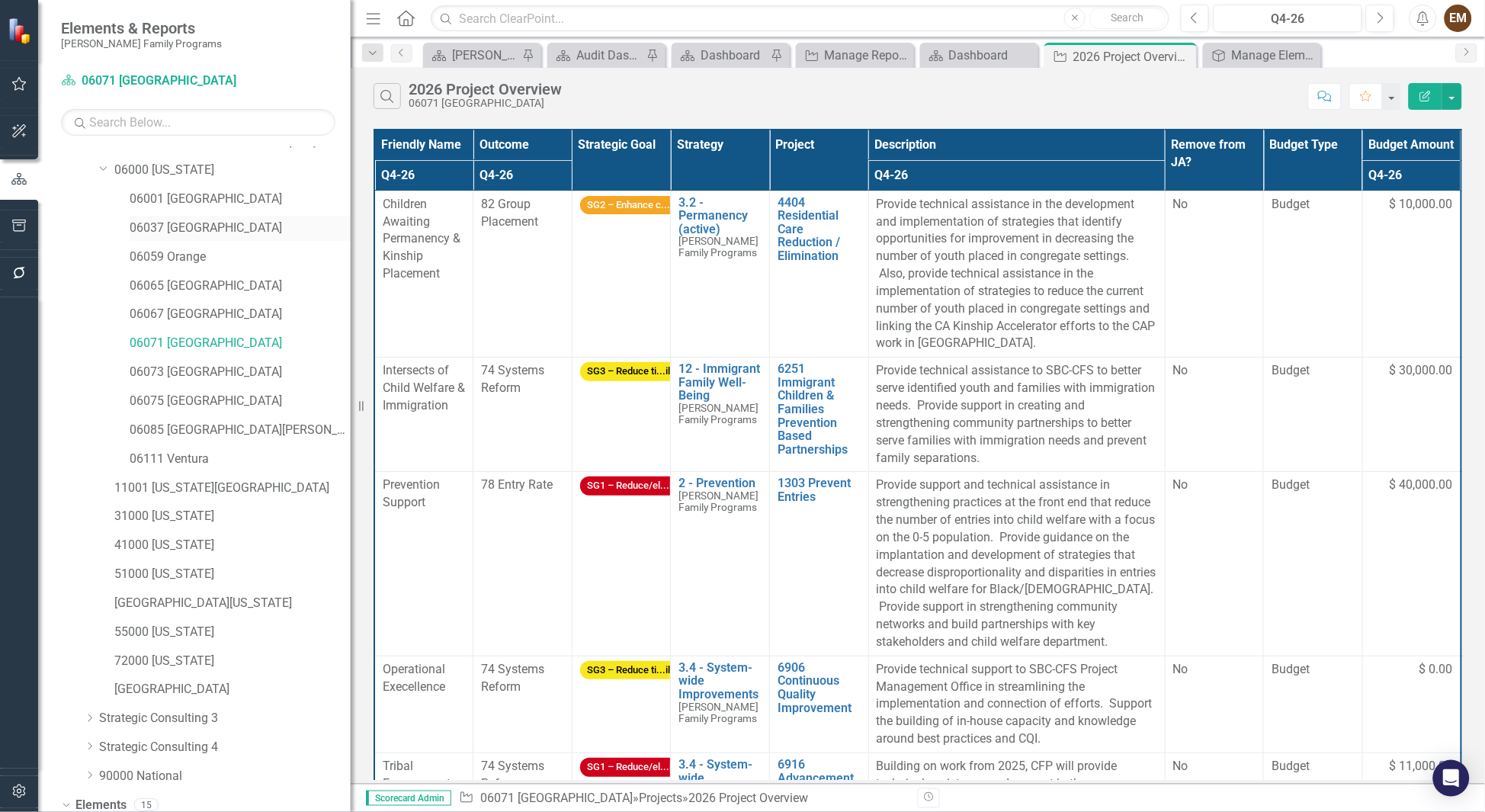
click at [178, 220] on link "06037 [GEOGRAPHIC_DATA]" at bounding box center [240, 228] width 221 height 18
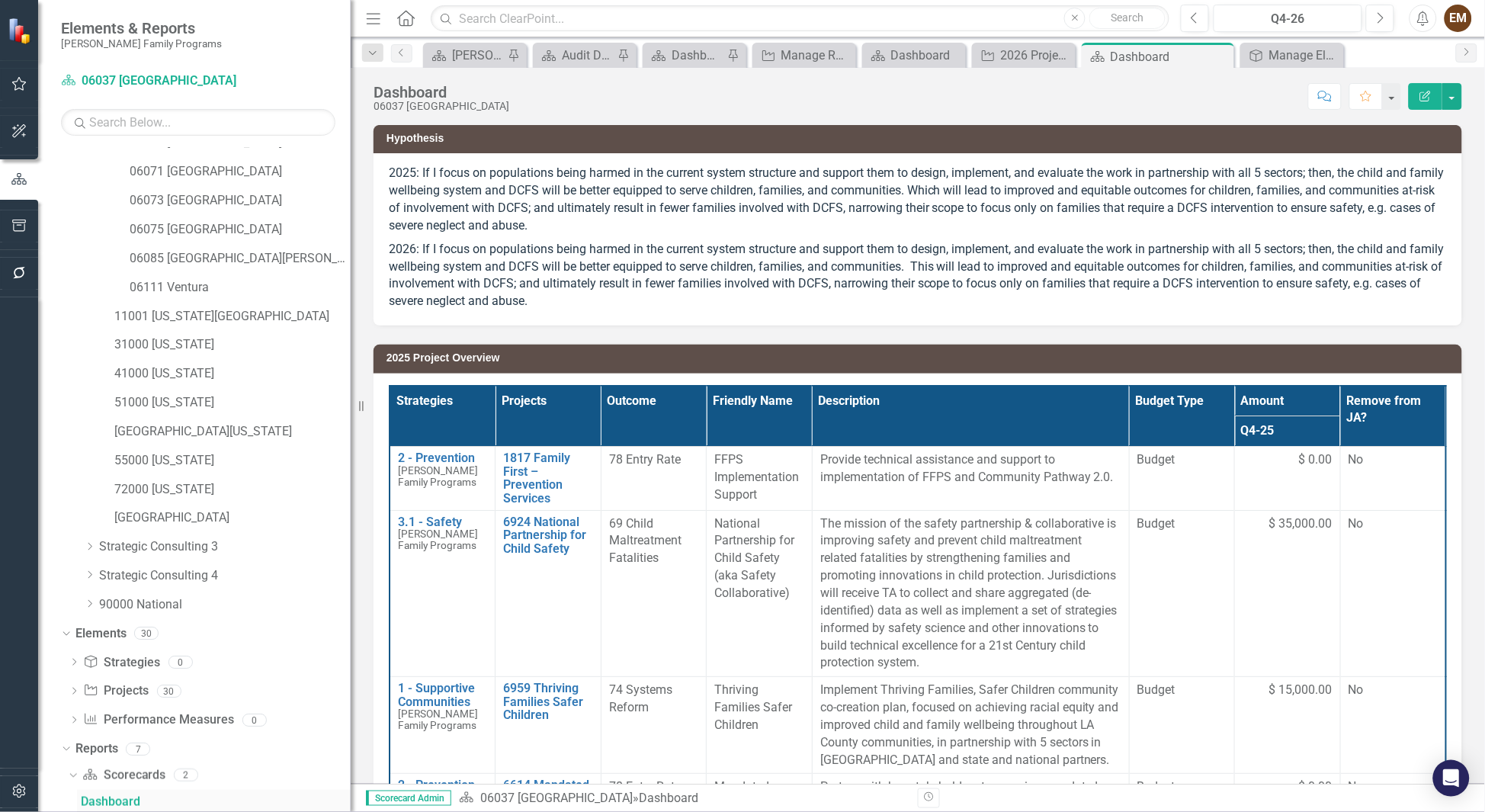
scroll to position [447, 0]
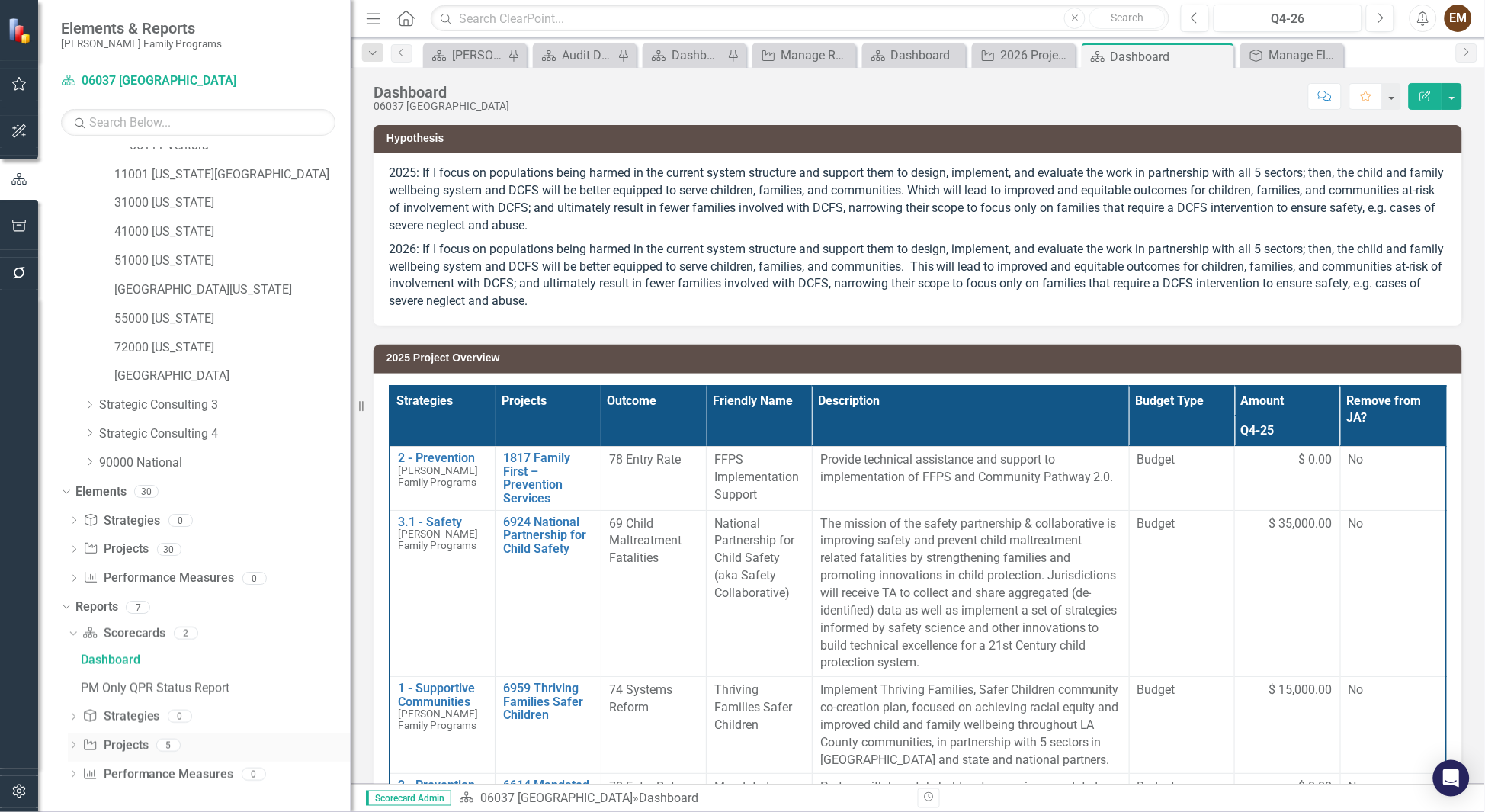
click at [76, 541] on icon "Dropdown" at bounding box center [73, 747] width 11 height 8
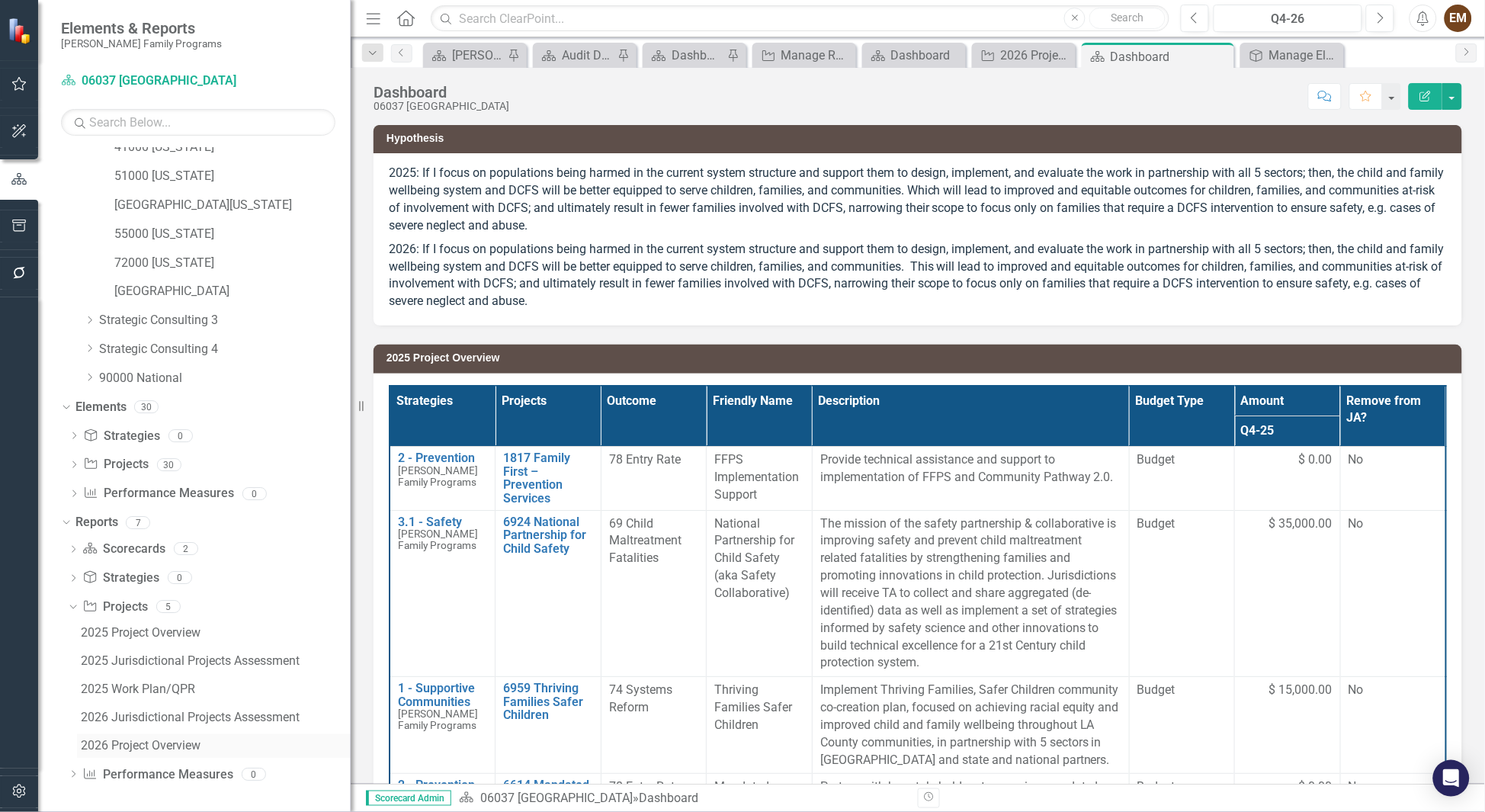
click at [155, 541] on div "2026 Project Overview" at bounding box center [215, 746] width 270 height 14
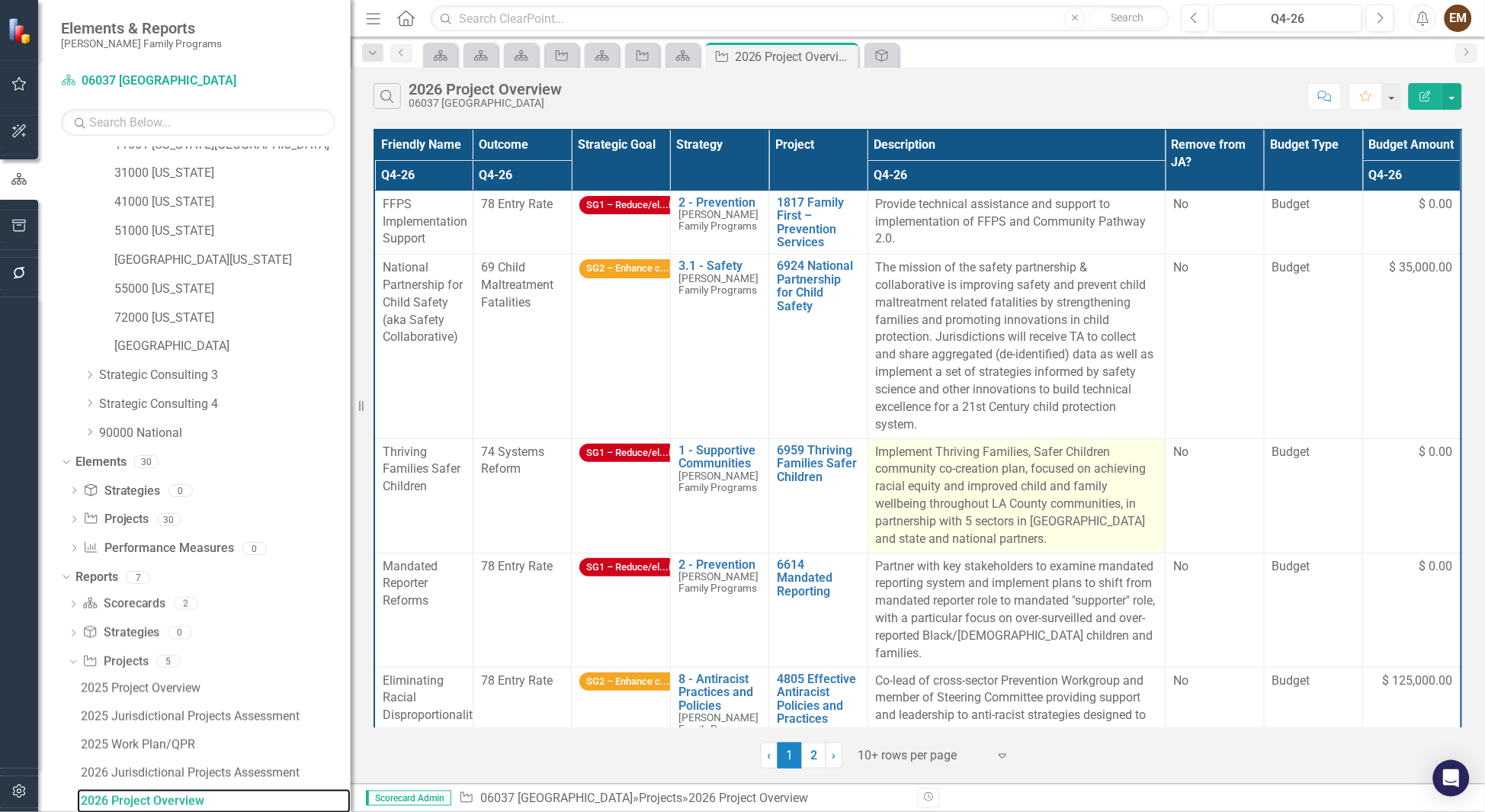
scroll to position [342, 0]
